Goal: Information Seeking & Learning: Learn about a topic

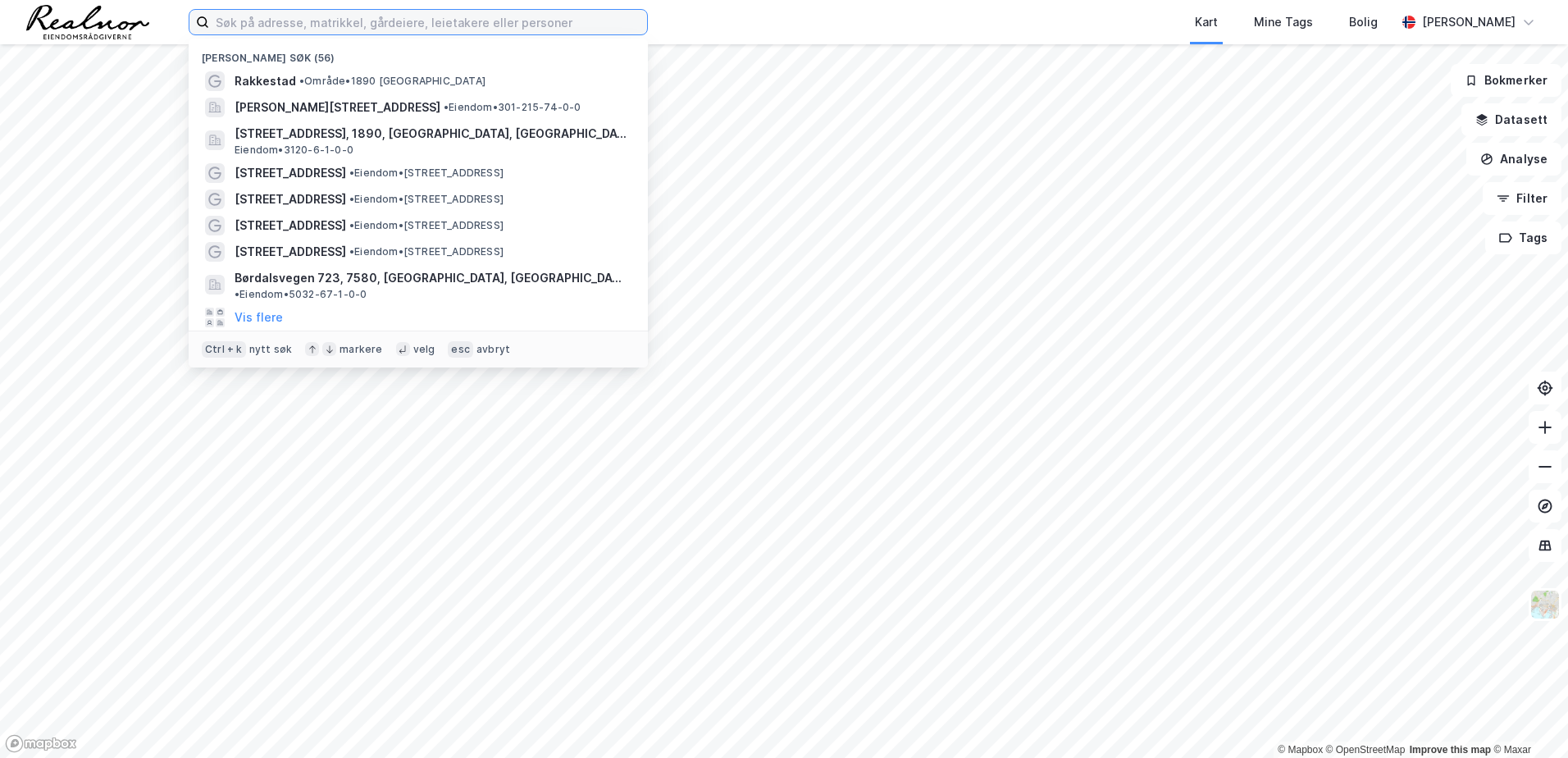
click at [370, 23] on input at bounding box center [428, 22] width 438 height 24
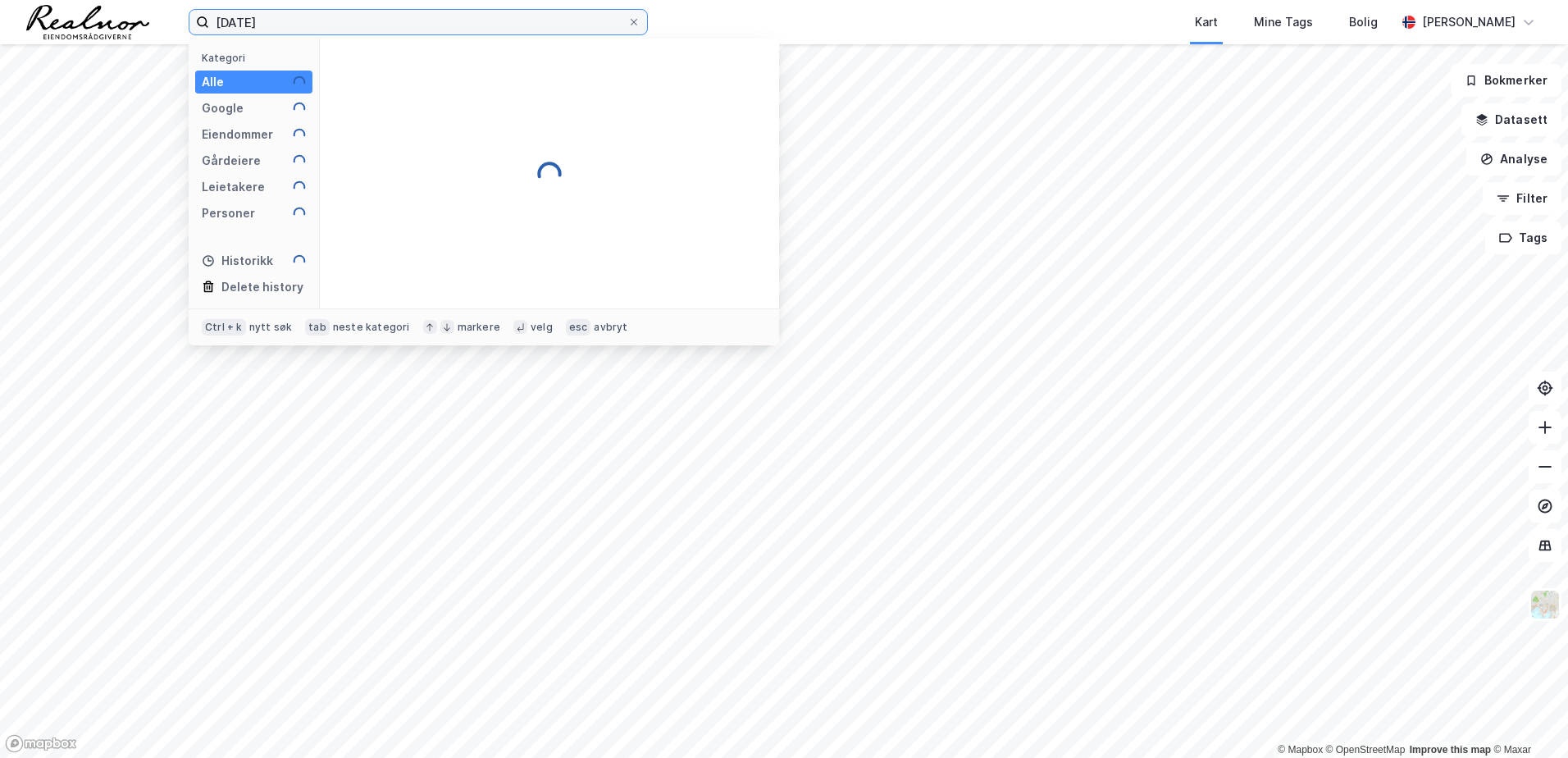
type input "[DATE]"
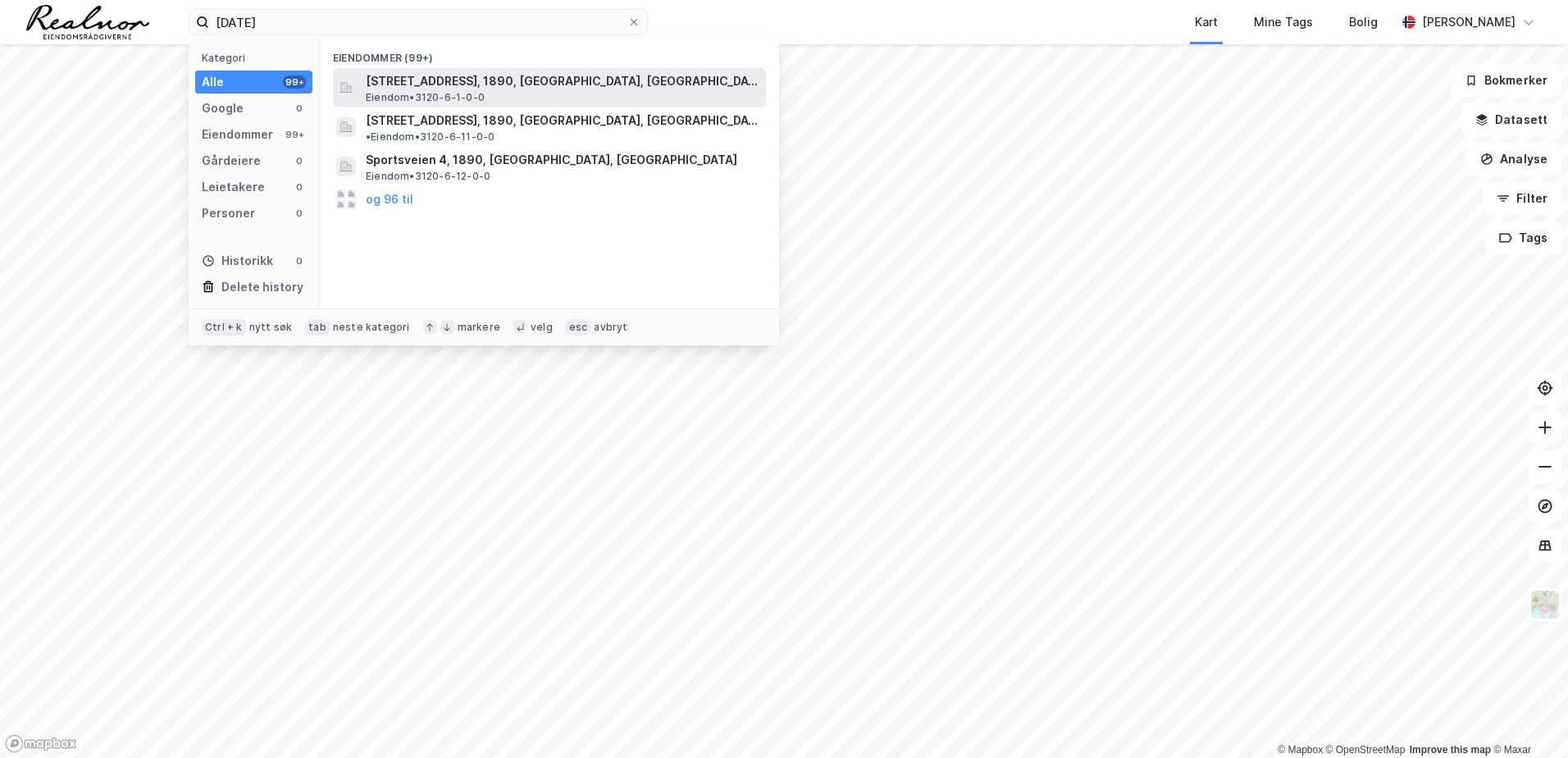
click at [615, 94] on div "[STREET_ADDRESS], 1890, [GEOGRAPHIC_DATA], RAKKESTAD Eiendom • 3120-6-1-0-0" at bounding box center [565, 88] width 397 height 33
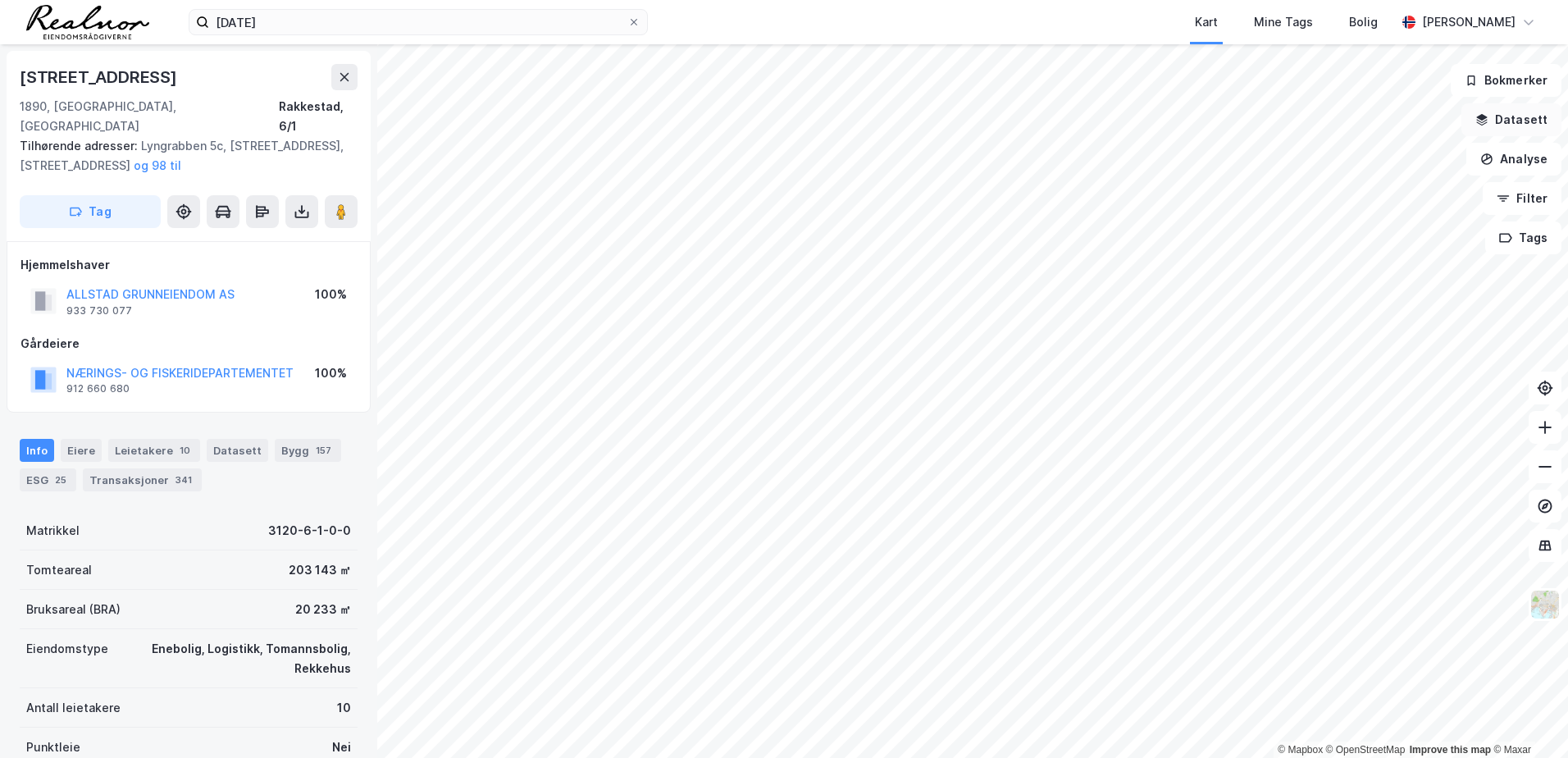
click at [1509, 126] on button "Datasett" at bounding box center [1511, 120] width 100 height 33
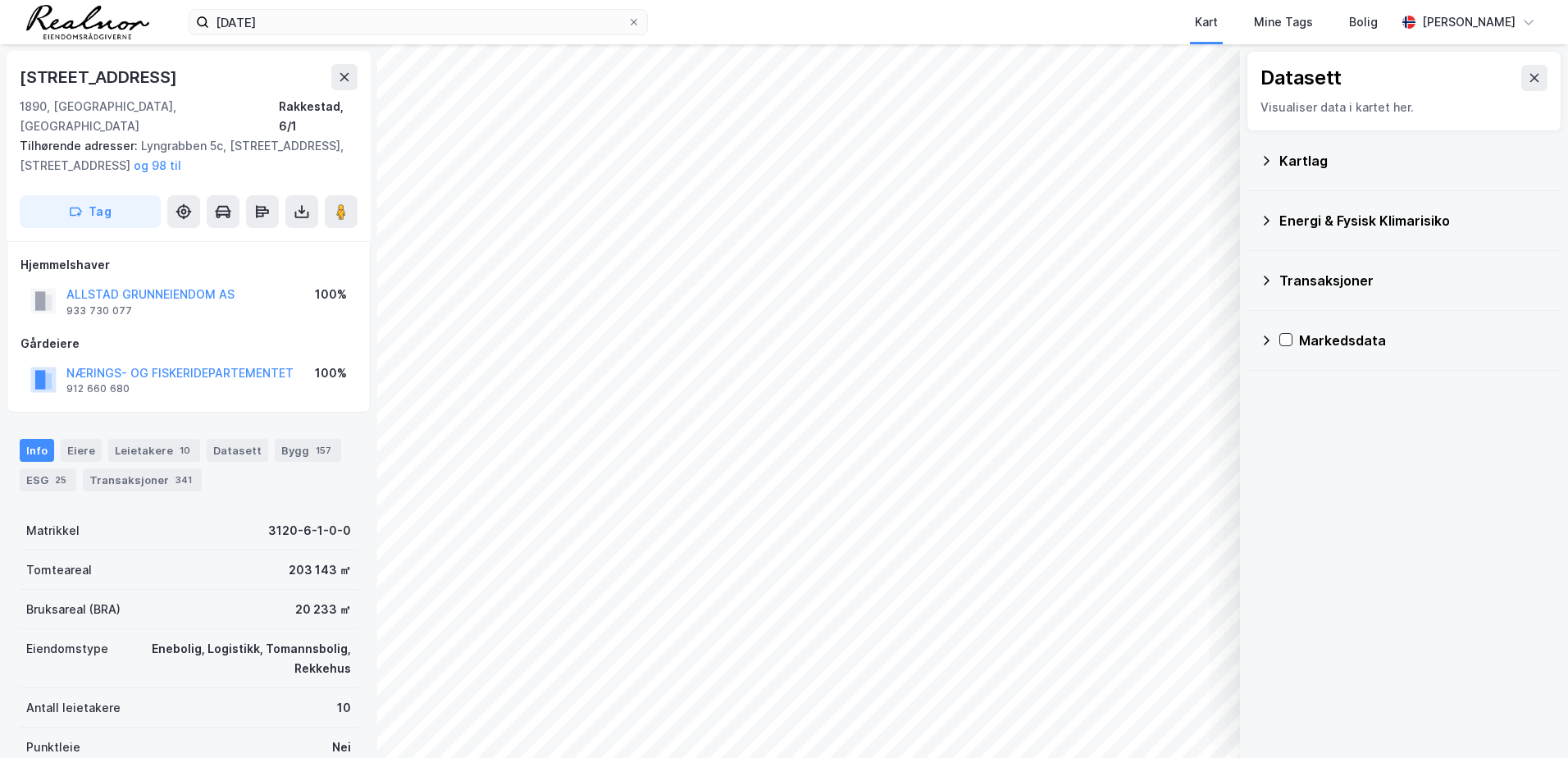
click at [1269, 166] on icon at bounding box center [1266, 160] width 13 height 13
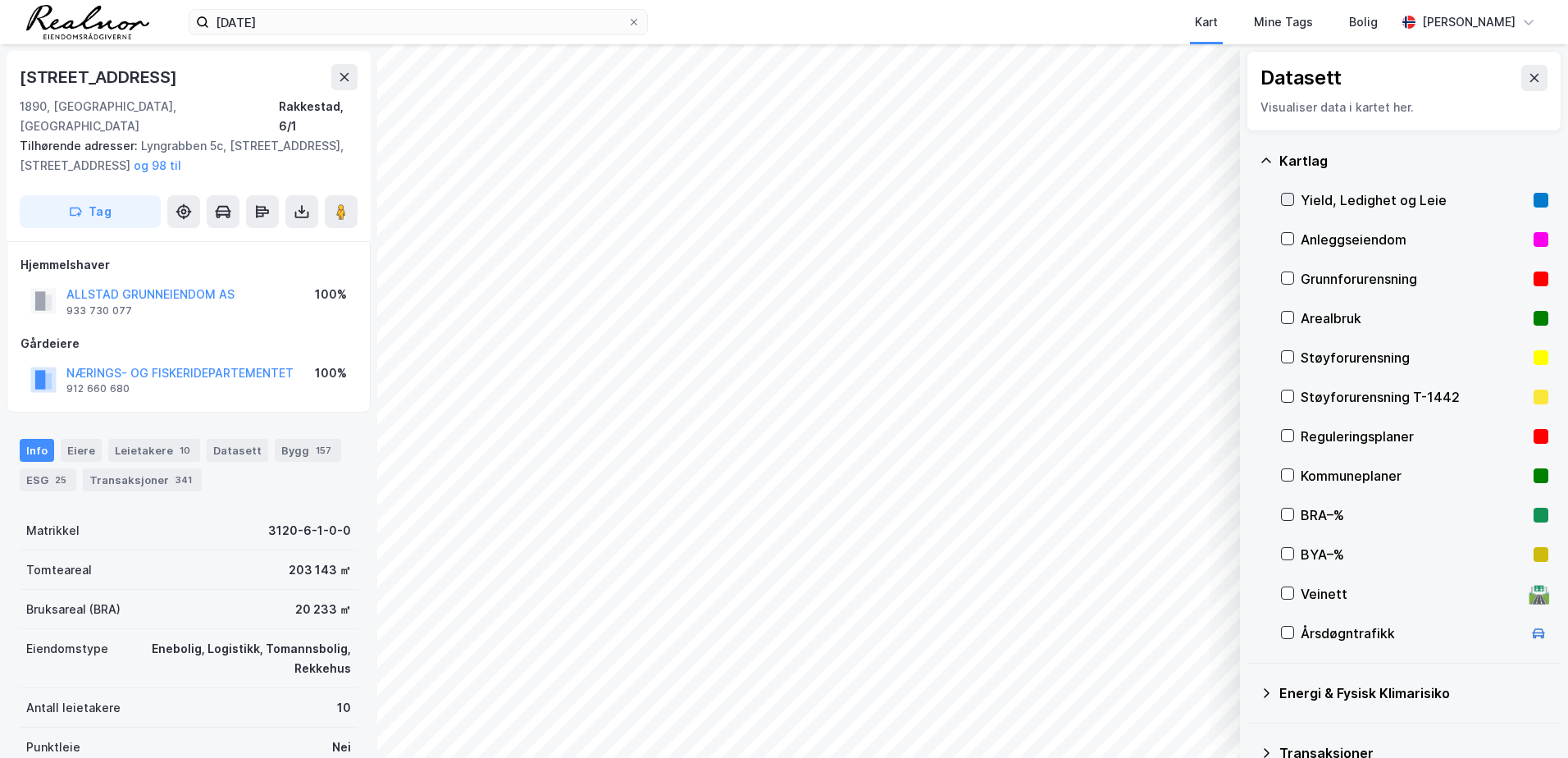
click at [1290, 204] on icon at bounding box center [1287, 199] width 11 height 11
click at [1135, 714] on button "Vis" at bounding box center [1155, 716] width 136 height 26
click at [1146, 675] on icon at bounding box center [1147, 678] width 13 height 13
click at [1150, 686] on button at bounding box center [1148, 679] width 26 height 26
click at [1059, 692] on div "Dataset Yield, Ledighet og Leie" at bounding box center [1110, 679] width 226 height 33
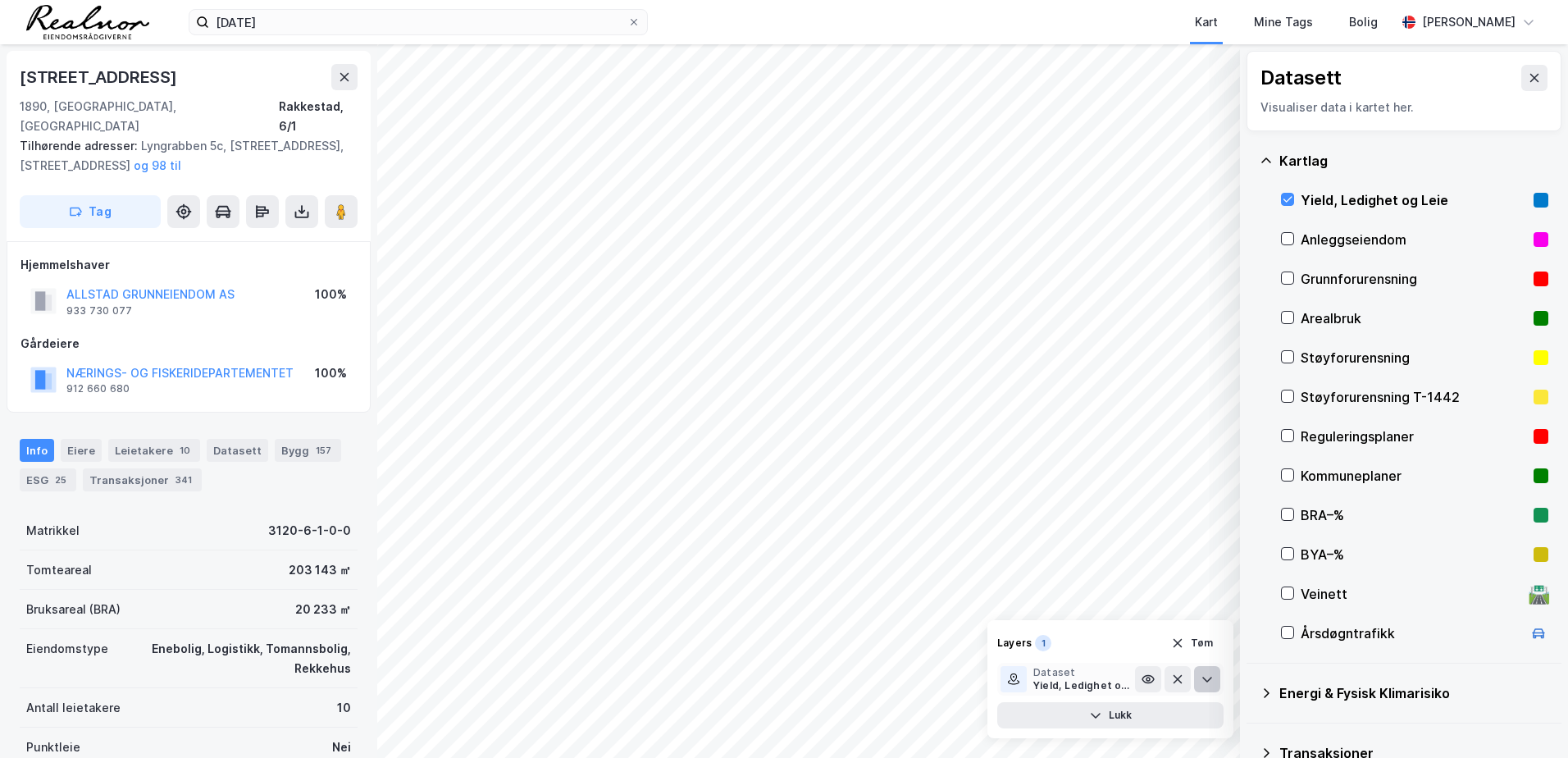
click at [1206, 677] on icon at bounding box center [1207, 678] width 13 height 13
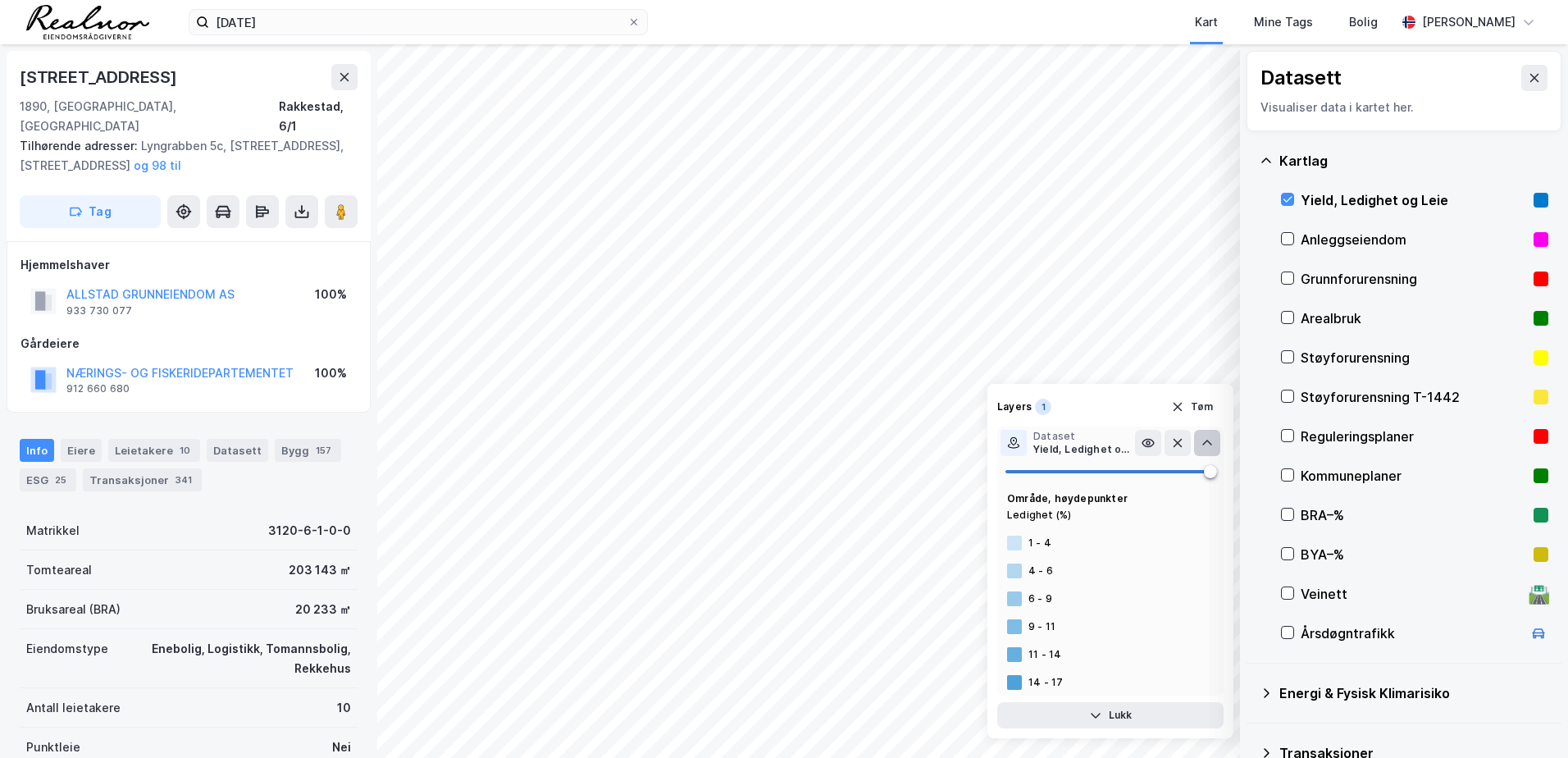
click at [1016, 546] on div at bounding box center [1014, 543] width 15 height 15
click at [1287, 203] on icon at bounding box center [1288, 199] width 9 height 6
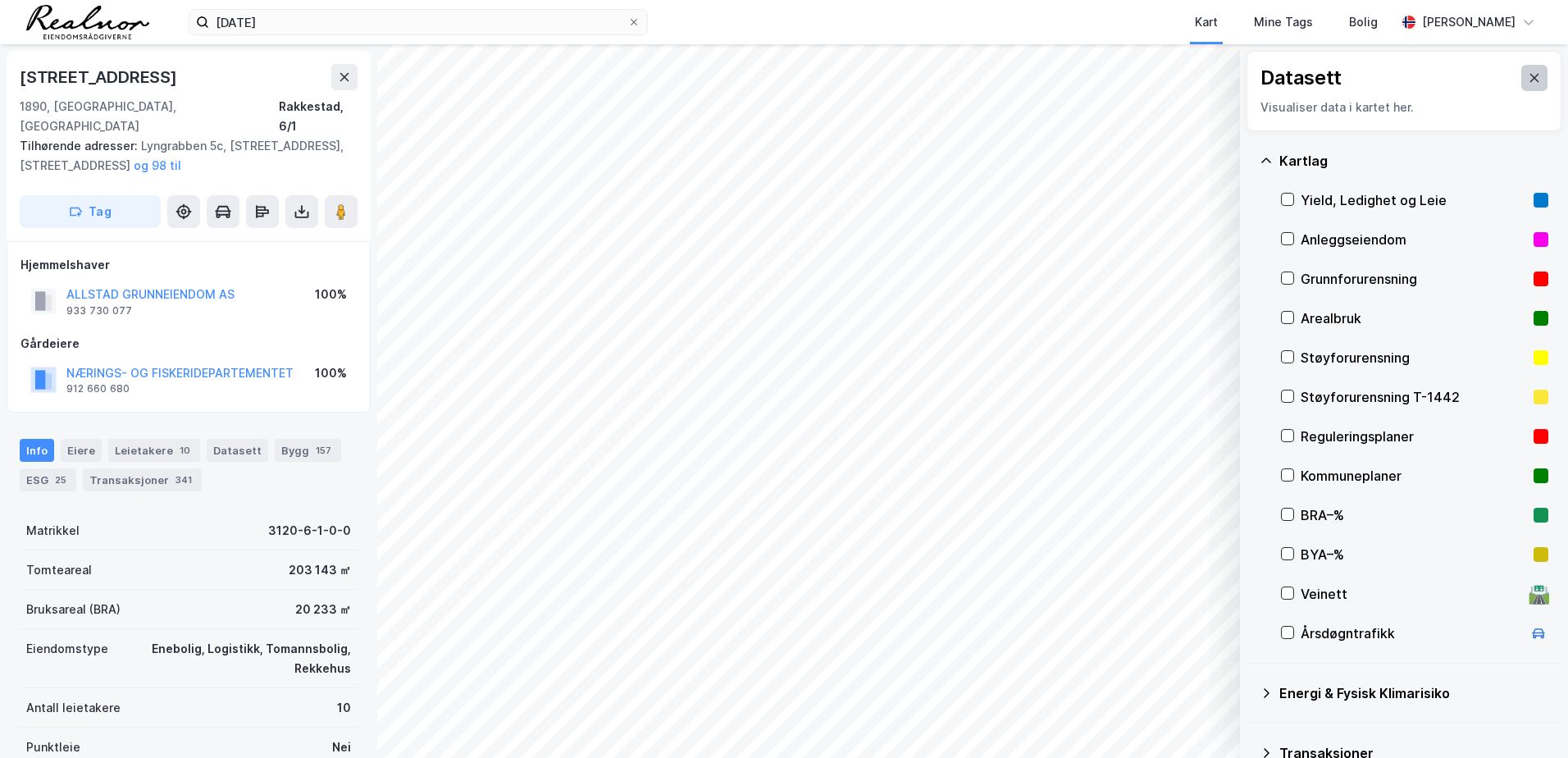
click at [1521, 75] on button at bounding box center [1534, 78] width 26 height 26
